Goal: Information Seeking & Learning: Learn about a topic

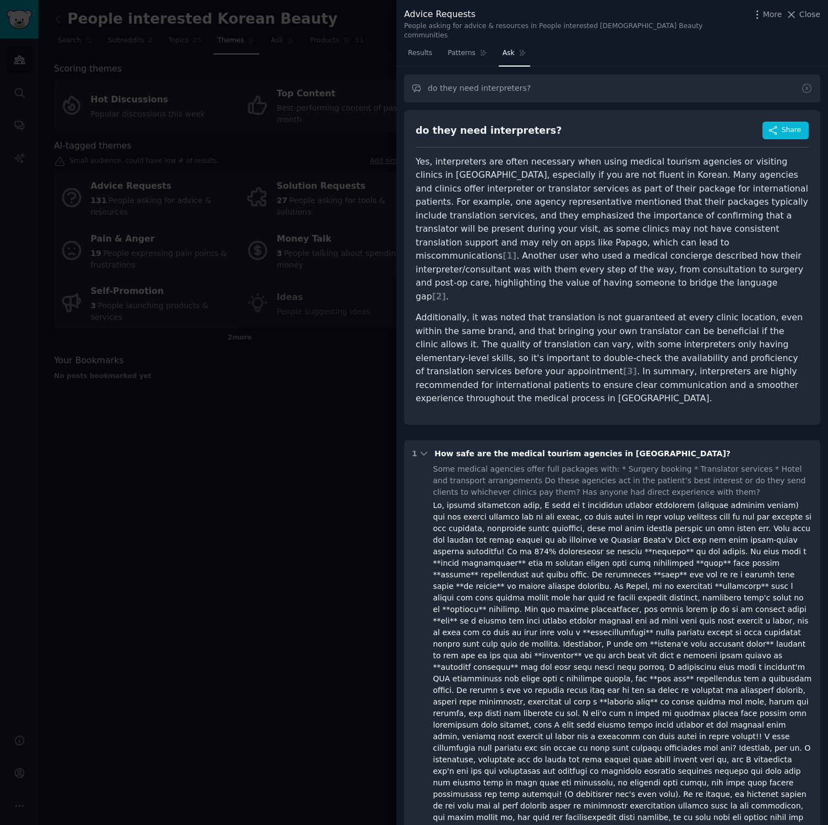
scroll to position [321, 0]
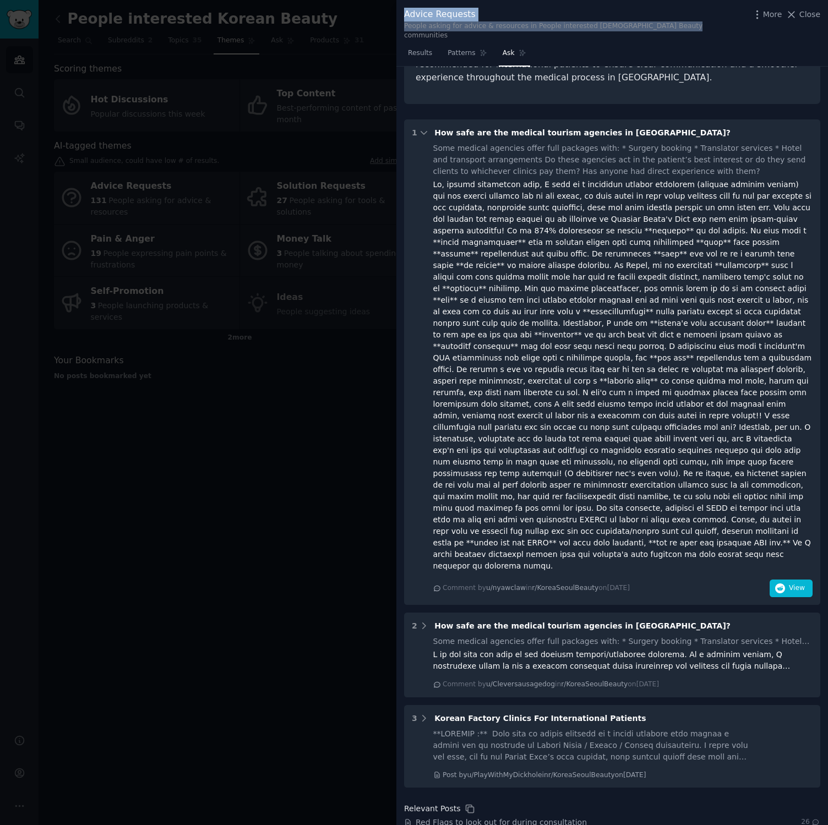
drag, startPoint x: 702, startPoint y: 26, endPoint x: 404, endPoint y: 14, distance: 298.5
click at [404, 14] on div "Advice Requests People asking for advice & resources in People interested Korea…" at bounding box center [612, 24] width 416 height 33
click at [404, 14] on div "Advice Requests" at bounding box center [574, 15] width 341 height 14
drag, startPoint x: 404, startPoint y: 14, endPoint x: 688, endPoint y: 26, distance: 284.2
click at [688, 26] on div "Advice Requests People asking for advice & resources in People interested Korea…" at bounding box center [612, 24] width 416 height 33
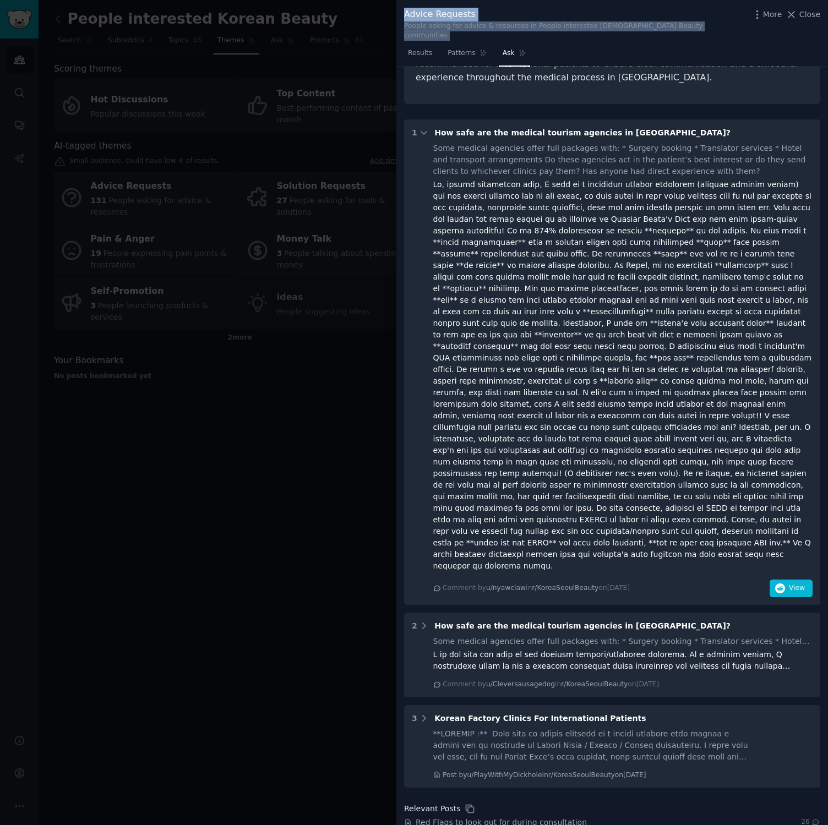
click at [688, 26] on div "Advice Requests People asking for advice & resources in People interested Korea…" at bounding box center [612, 24] width 416 height 33
drag, startPoint x: 684, startPoint y: 29, endPoint x: 460, endPoint y: 6, distance: 225.1
click at [460, 6] on div "Advice Requests People asking for advice & resources in People interested Korea…" at bounding box center [611, 22] width 431 height 45
click at [494, 14] on div "Advice Requests" at bounding box center [574, 15] width 341 height 14
drag, startPoint x: 708, startPoint y: 26, endPoint x: 402, endPoint y: 14, distance: 306.2
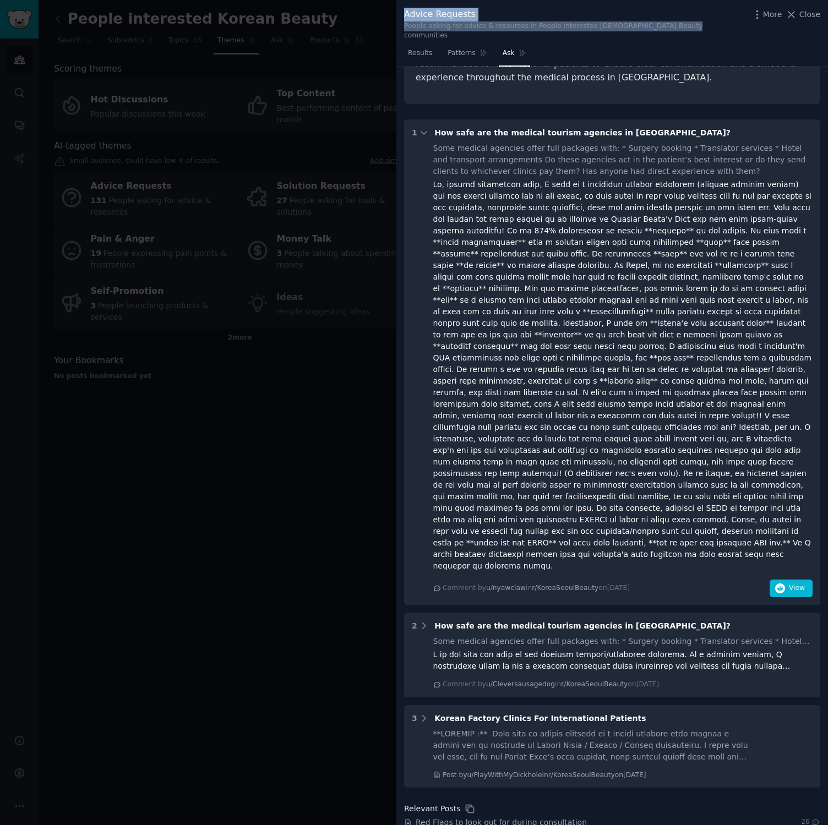
click at [402, 14] on div "Advice Requests People asking for advice & resources in People interested Korea…" at bounding box center [611, 22] width 431 height 45
drag, startPoint x: 402, startPoint y: 14, endPoint x: 717, endPoint y: 34, distance: 315.4
click at [717, 34] on div "Advice Requests People asking for advice & resources in People interested Korea…" at bounding box center [611, 22] width 431 height 45
click at [709, 28] on div "Advice Requests People asking for advice & resources in People interested Korea…" at bounding box center [612, 24] width 416 height 33
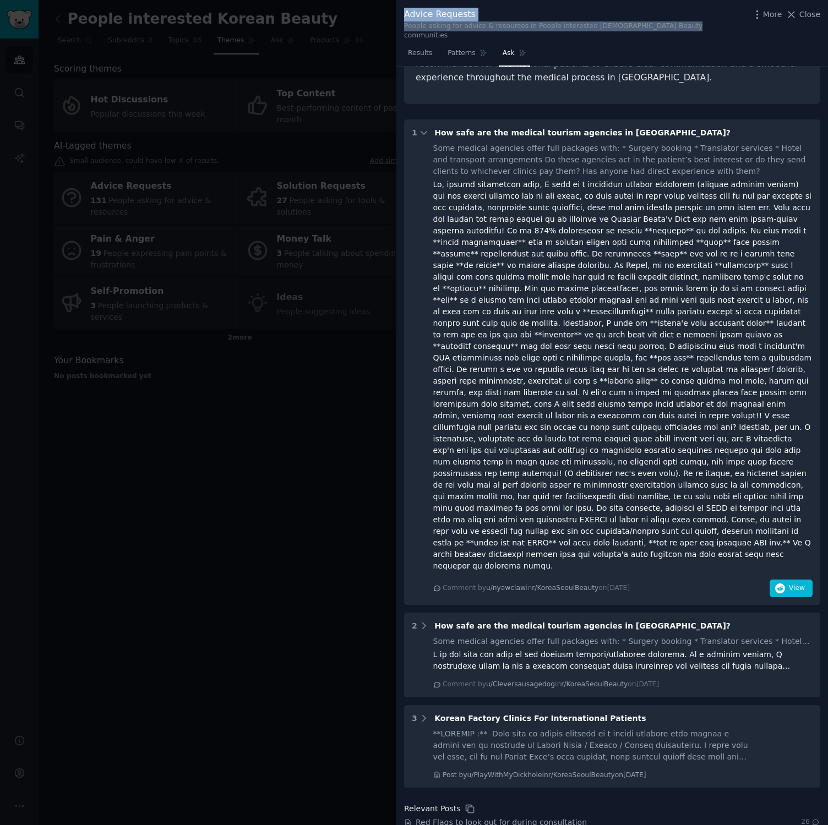
drag, startPoint x: 694, startPoint y: 28, endPoint x: 393, endPoint y: 8, distance: 302.2
click at [393, 8] on div "Advice Requests People asking for advice & resources in People interested Korea…" at bounding box center [414, 412] width 828 height 825
click at [406, 8] on div "Advice Requests" at bounding box center [574, 15] width 341 height 14
drag, startPoint x: 404, startPoint y: 8, endPoint x: 696, endPoint y: 23, distance: 292.6
click at [696, 23] on div "Advice Requests People asking for advice & resources in People interested Korea…" at bounding box center [612, 24] width 416 height 33
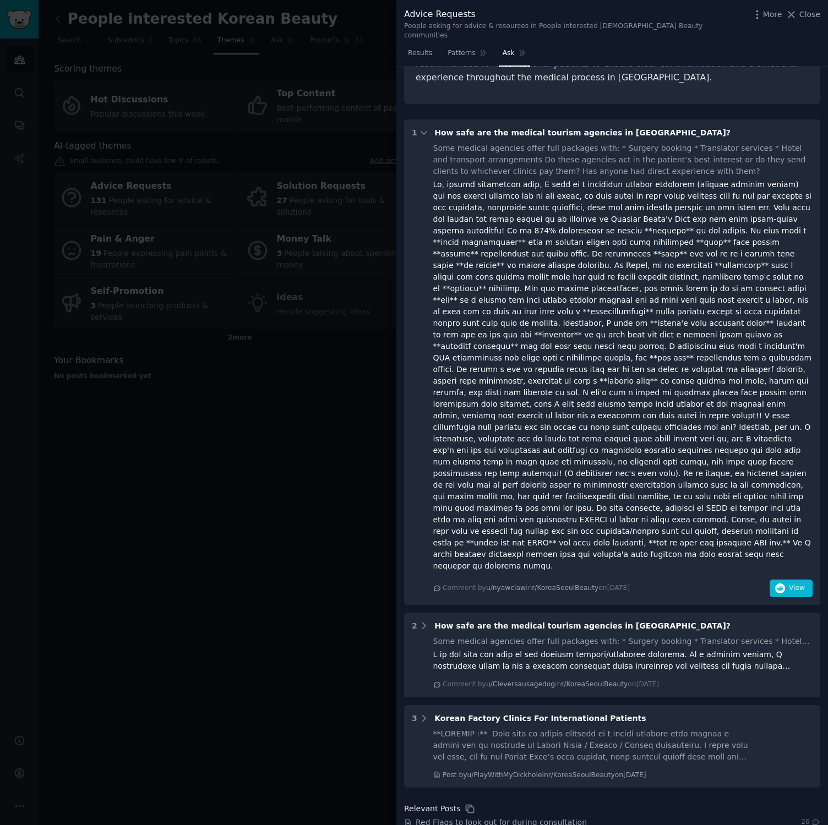
click at [696, 23] on div "Advice Requests People asking for advice & resources in People interested Korea…" at bounding box center [612, 24] width 416 height 33
drag, startPoint x: 697, startPoint y: 28, endPoint x: 380, endPoint y: 6, distance: 318.2
click at [380, 6] on div "Advice Requests People asking for advice & resources in People interested Korea…" at bounding box center [414, 412] width 828 height 825
click at [420, 10] on div "Advice Requests" at bounding box center [574, 15] width 341 height 14
drag, startPoint x: 405, startPoint y: 12, endPoint x: 692, endPoint y: 30, distance: 287.3
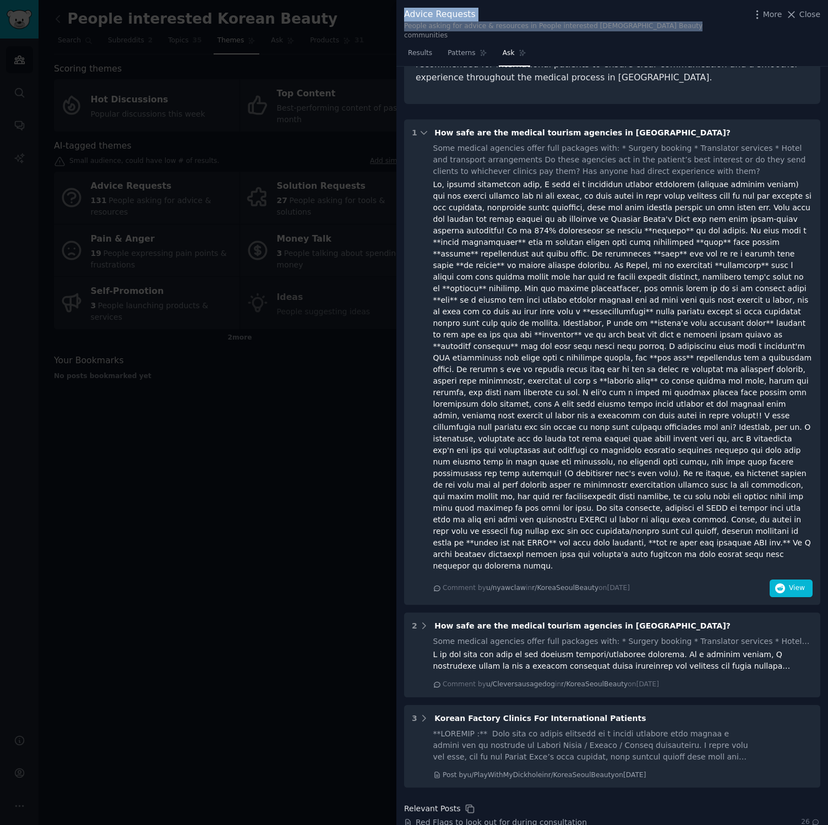
click at [692, 30] on div "Advice Requests People asking for advice & resources in People interested Korea…" at bounding box center [612, 24] width 416 height 33
drag, startPoint x: 693, startPoint y: 28, endPoint x: 392, endPoint y: 8, distance: 302.2
click at [392, 8] on div "Advice Requests People asking for advice & resources in People interested Korea…" at bounding box center [414, 412] width 828 height 825
click at [522, 19] on div "Advice Requests" at bounding box center [574, 15] width 341 height 14
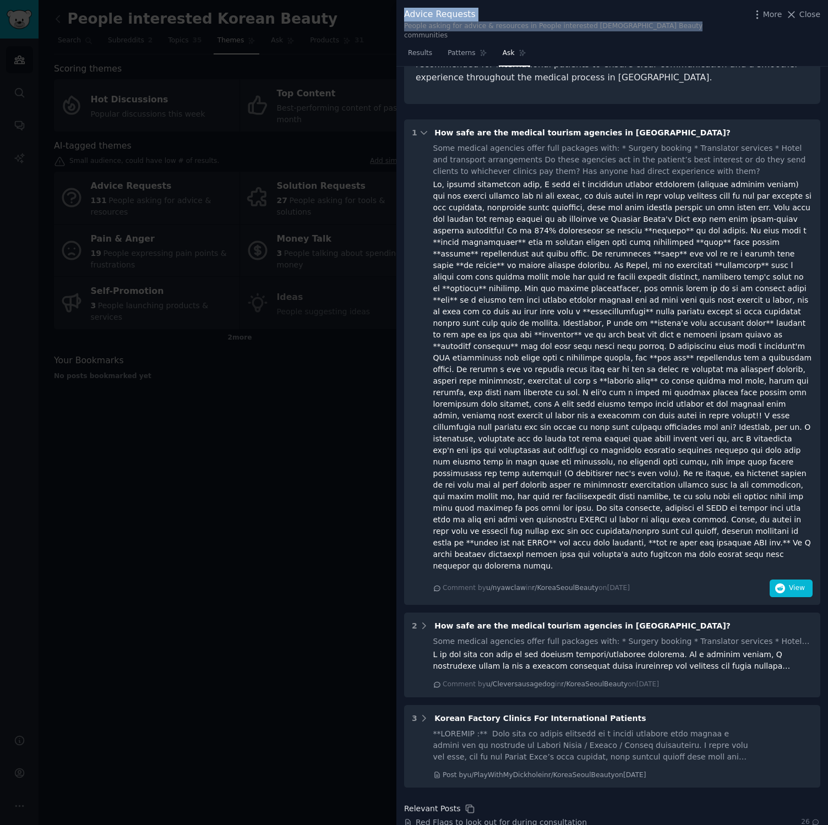
drag, startPoint x: 403, startPoint y: 11, endPoint x: 689, endPoint y: 29, distance: 286.2
click at [689, 29] on div "Advice Requests People asking for advice & resources in People interested Korea…" at bounding box center [612, 24] width 416 height 33
drag, startPoint x: 708, startPoint y: 29, endPoint x: 381, endPoint y: 7, distance: 327.6
click at [381, 7] on div "Advice Requests People asking for advice & resources in People interested Korea…" at bounding box center [414, 412] width 828 height 825
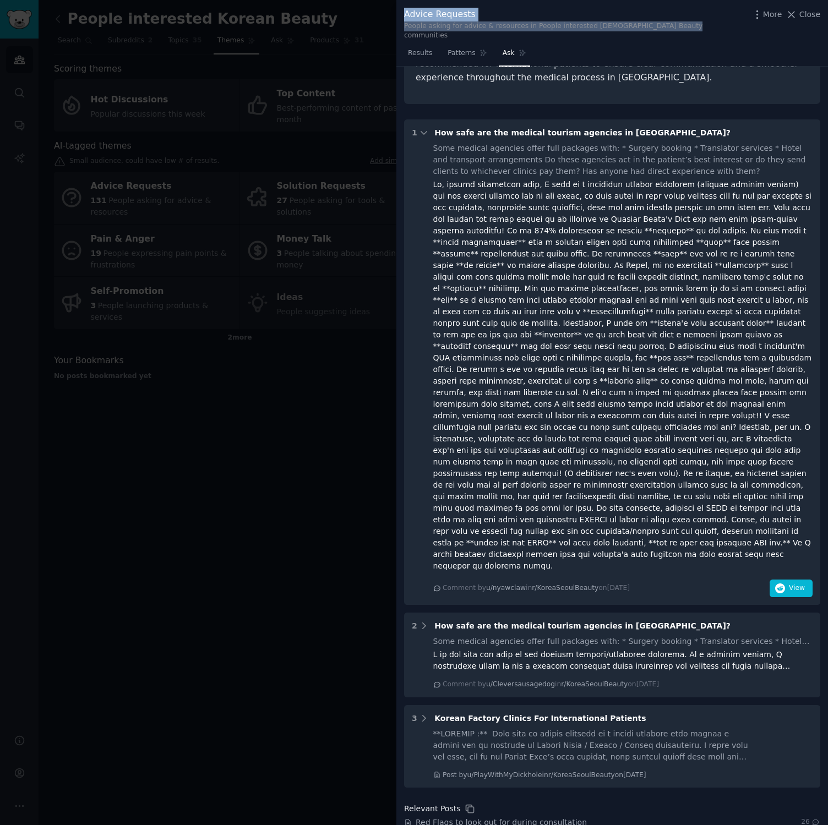
click at [597, 7] on div "Advice Requests People asking for advice & resources in People interested Korea…" at bounding box center [611, 22] width 431 height 45
drag, startPoint x: 723, startPoint y: 28, endPoint x: 417, endPoint y: 5, distance: 306.8
click at [417, 5] on div "Advice Requests People asking for advice & resources in People interested Korea…" at bounding box center [611, 22] width 431 height 45
click at [414, 6] on div "Advice Requests People asking for advice & resources in People interested Korea…" at bounding box center [611, 22] width 431 height 45
drag, startPoint x: 405, startPoint y: 7, endPoint x: 694, endPoint y: 29, distance: 290.3
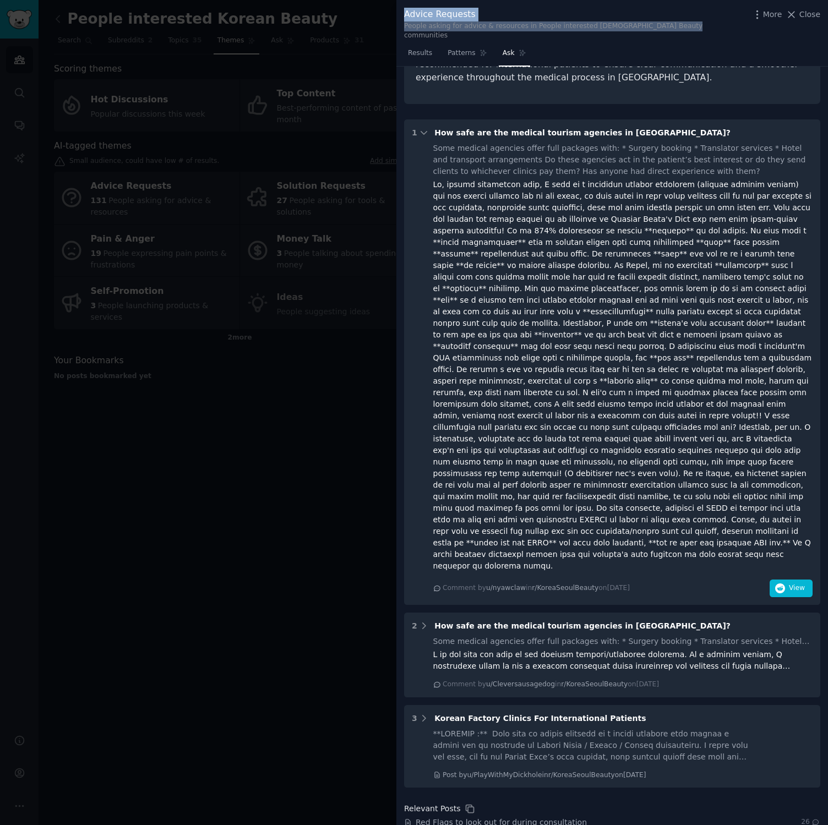
click at [694, 29] on div "Advice Requests People asking for advice & resources in People interested Korea…" at bounding box center [611, 22] width 431 height 45
click at [694, 29] on div "Advice Requests People asking for advice & resources in People interested Korea…" at bounding box center [612, 24] width 416 height 33
drag, startPoint x: 696, startPoint y: 28, endPoint x: 385, endPoint y: 12, distance: 311.3
click at [385, 12] on div "Advice Requests People asking for advice & resources in People interested Korea…" at bounding box center [414, 412] width 828 height 825
click at [702, 30] on div "Advice Requests People asking for advice & resources in People interested Korea…" at bounding box center [612, 24] width 416 height 33
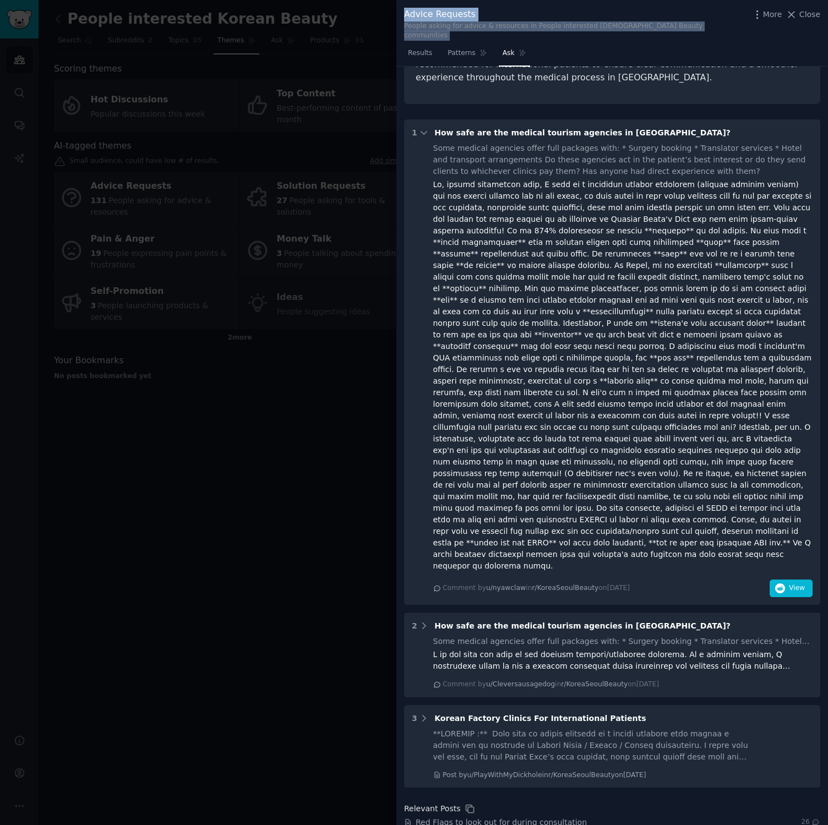
drag, startPoint x: 406, startPoint y: 13, endPoint x: 737, endPoint y: 30, distance: 331.7
click at [737, 30] on div "Advice Requests People asking for advice & resources in People interested Korea…" at bounding box center [612, 24] width 416 height 33
drag, startPoint x: 691, startPoint y: 24, endPoint x: 401, endPoint y: 14, distance: 289.6
click at [401, 14] on div "Advice Requests People asking for advice & resources in People interested Korea…" at bounding box center [611, 22] width 431 height 45
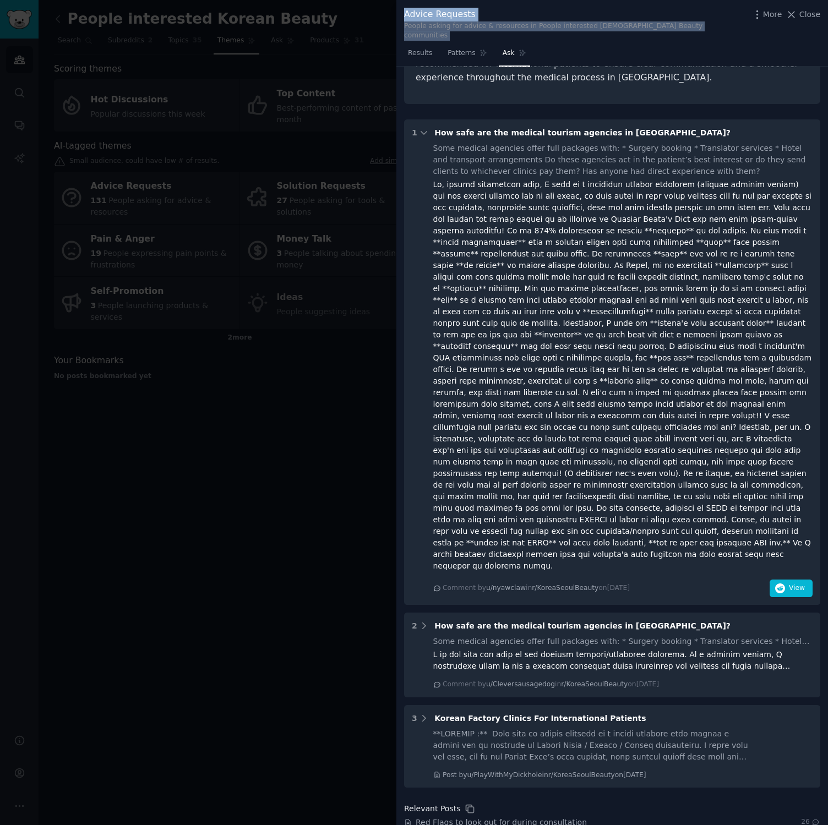
click at [401, 14] on div "Advice Requests People asking for advice & resources in People interested Korea…" at bounding box center [611, 22] width 431 height 45
drag, startPoint x: 402, startPoint y: 13, endPoint x: 690, endPoint y: 31, distance: 288.4
click at [690, 31] on div "Advice Requests People asking for advice & resources in People interested Korea…" at bounding box center [611, 22] width 431 height 45
drag, startPoint x: 701, startPoint y: 29, endPoint x: 420, endPoint y: 7, distance: 281.6
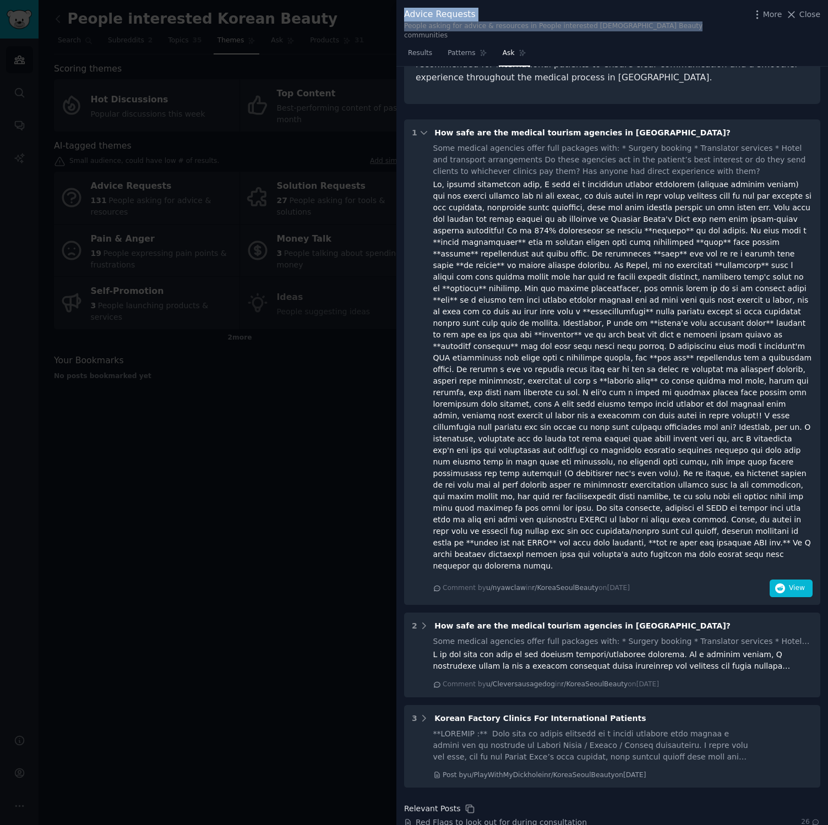
click at [420, 7] on div "Advice Requests People asking for advice & resources in People interested Korea…" at bounding box center [611, 22] width 431 height 45
